Goal: Task Accomplishment & Management: Manage account settings

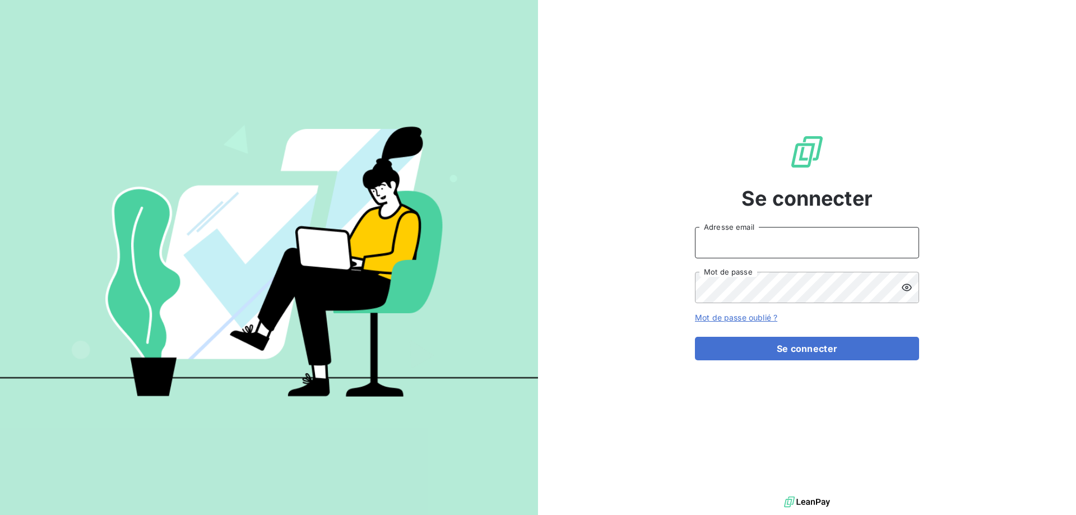
click at [746, 244] on input "Adresse email" at bounding box center [807, 242] width 224 height 31
type input "[EMAIL_ADDRESS][DOMAIN_NAME]"
click at [695, 337] on button "Se connecter" at bounding box center [807, 349] width 224 height 24
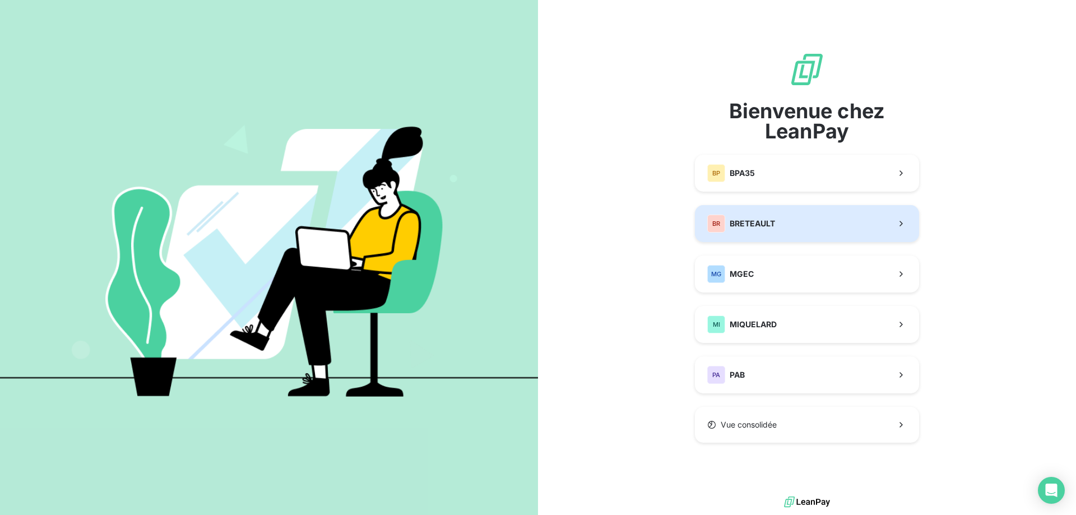
click at [767, 222] on span "BRETEAULT" at bounding box center [752, 223] width 45 height 11
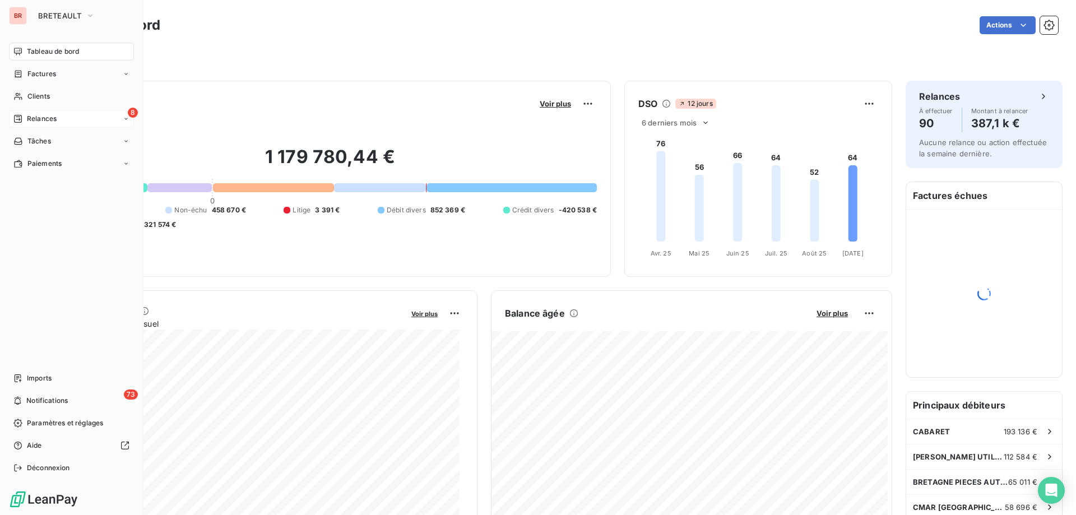
click at [39, 113] on div "8 Relances" at bounding box center [71, 119] width 125 height 18
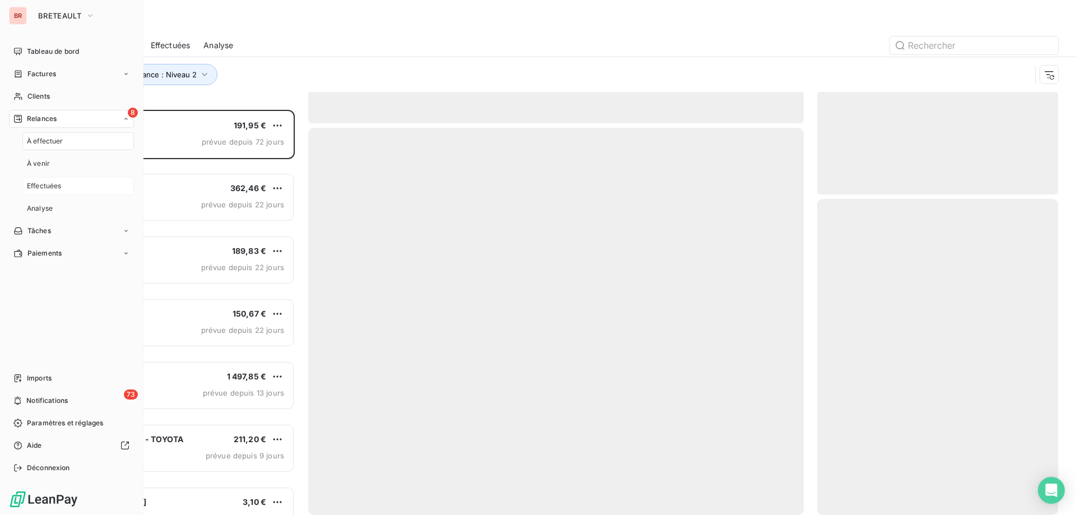
scroll to position [397, 233]
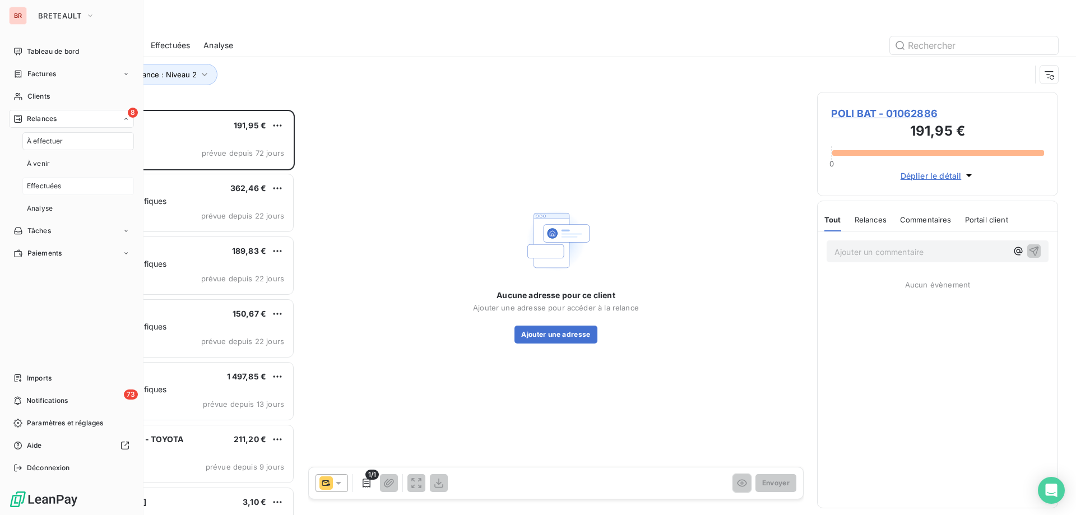
click at [41, 186] on span "Effectuées" at bounding box center [44, 186] width 35 height 10
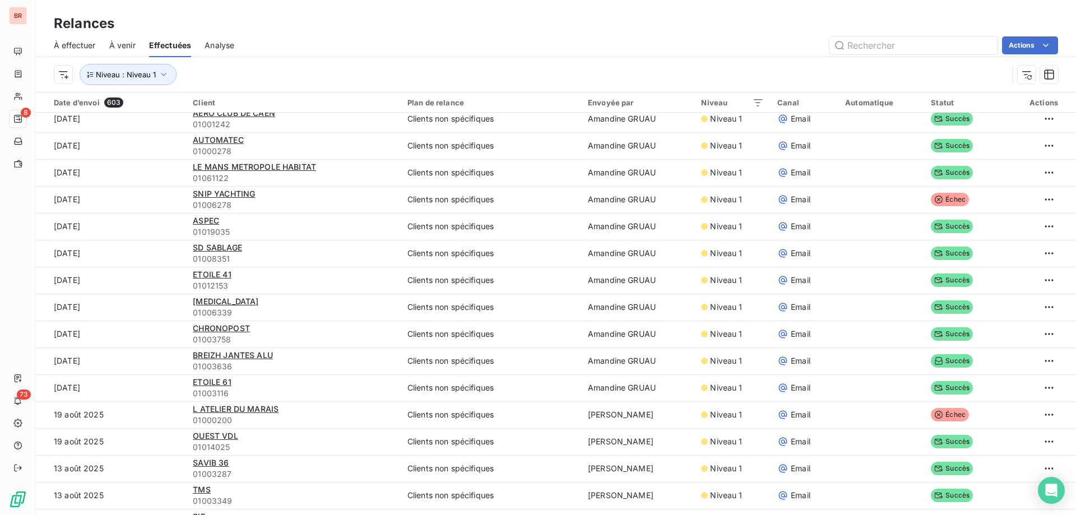
scroll to position [280, 0]
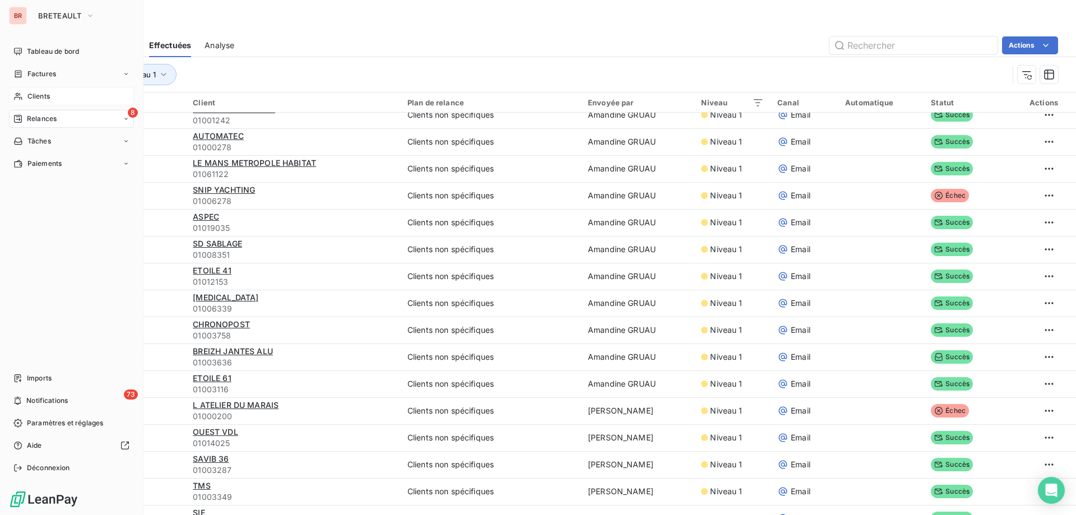
click at [49, 95] on span "Clients" at bounding box center [38, 96] width 22 height 10
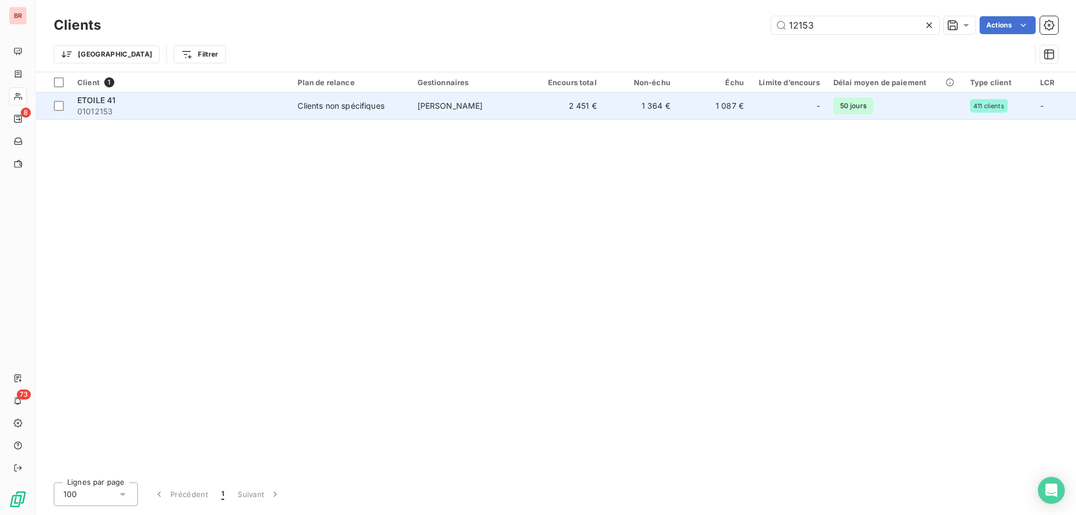
type input "12153"
click at [351, 112] on td "Clients non spécifiques" at bounding box center [350, 105] width 119 height 27
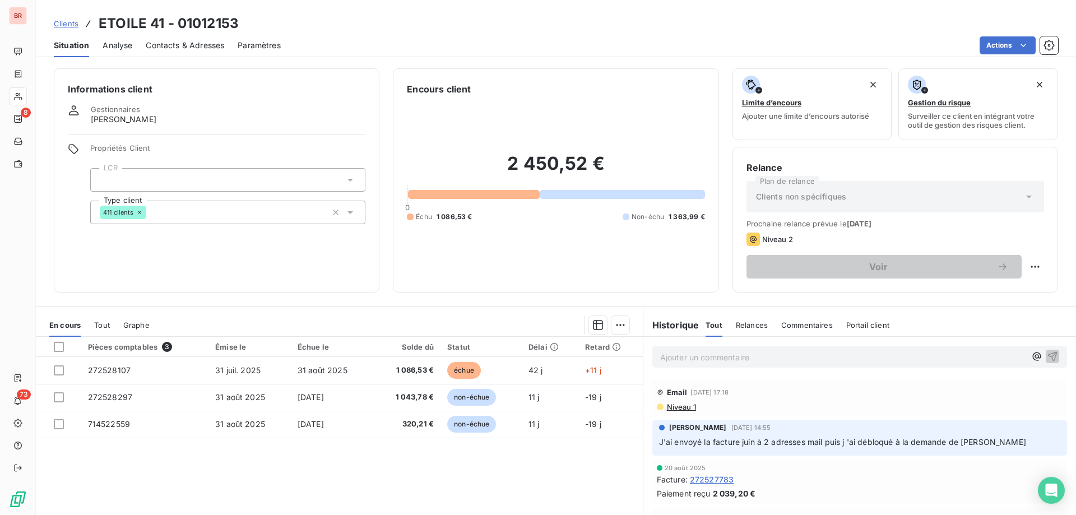
click at [166, 45] on span "Contacts & Adresses" at bounding box center [185, 45] width 78 height 11
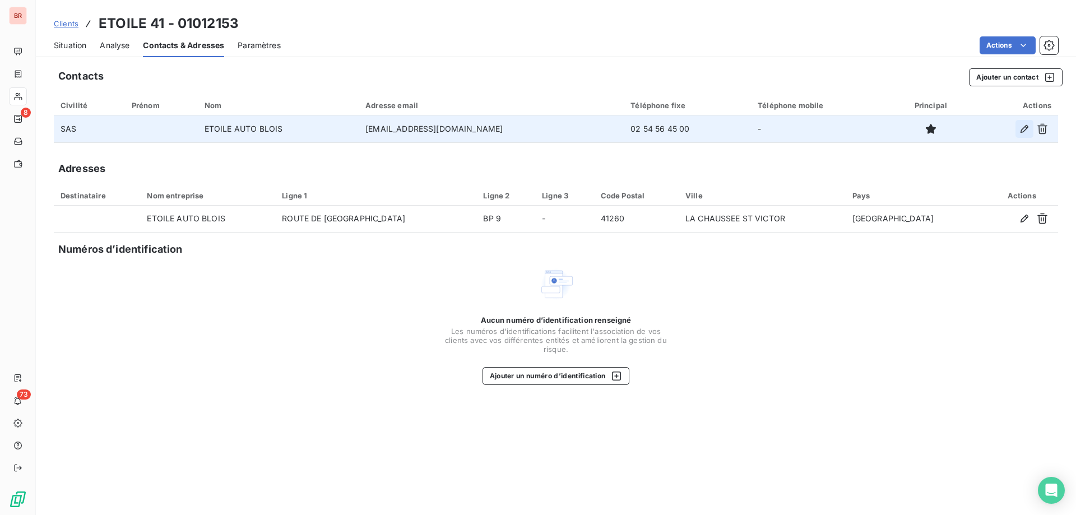
click at [1026, 125] on icon "button" at bounding box center [1024, 128] width 11 height 11
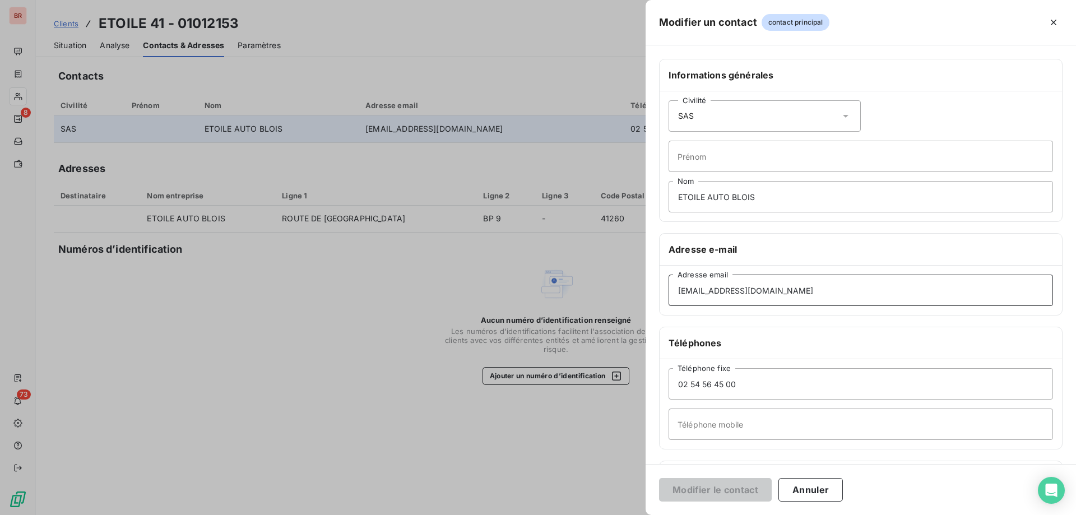
click at [787, 293] on input "[EMAIL_ADDRESS][DOMAIN_NAME]" at bounding box center [861, 290] width 384 height 31
paste input "[PERSON_NAME]"
type input "[PERSON_NAME][EMAIL_ADDRESS][DOMAIN_NAME]"
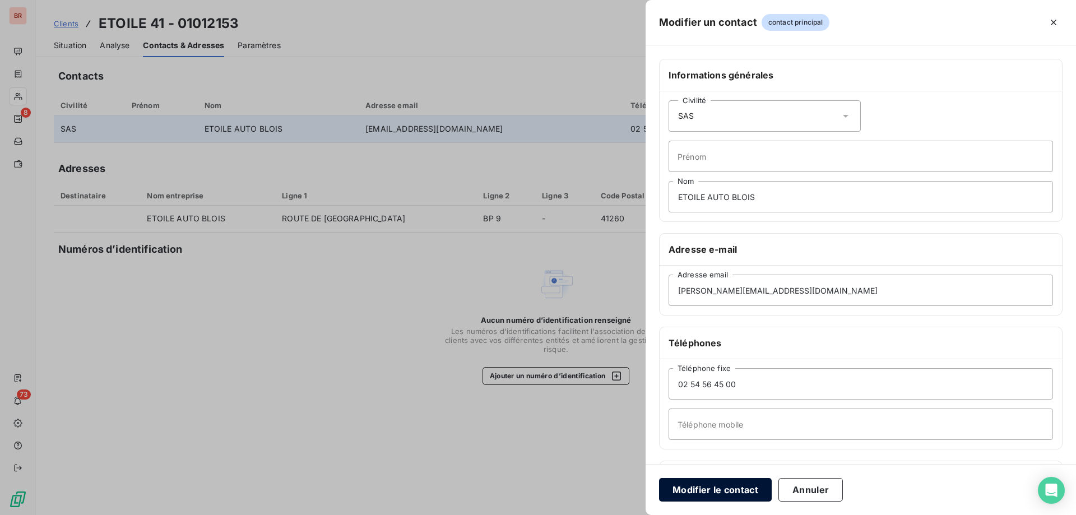
click at [710, 489] on button "Modifier le contact" at bounding box center [715, 490] width 113 height 24
